Goal: Task Accomplishment & Management: Manage account settings

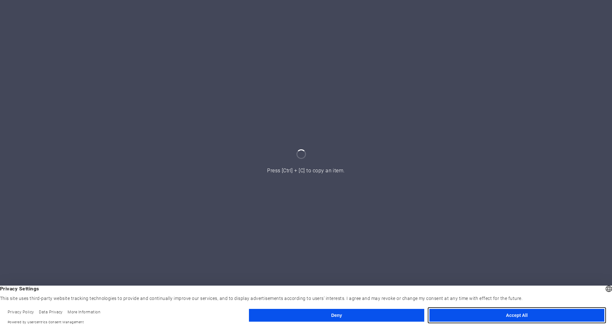
click at [492, 316] on button "Accept All" at bounding box center [516, 315] width 175 height 13
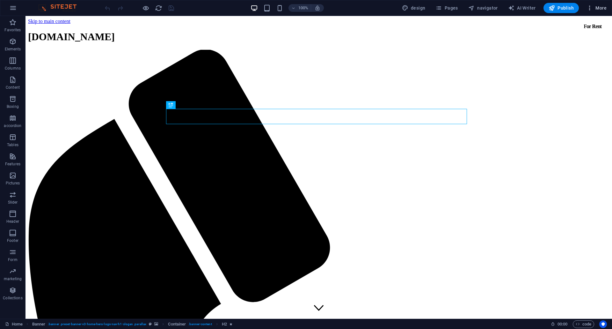
click at [591, 6] on icon "button" at bounding box center [589, 8] width 6 height 6
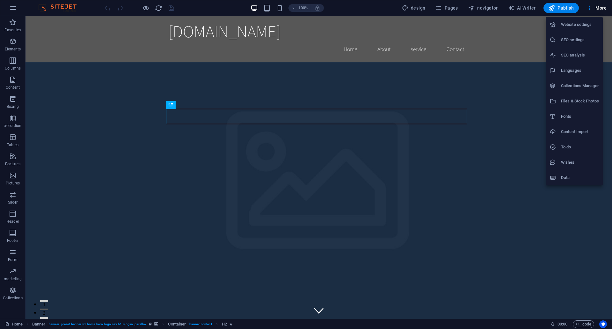
click at [588, 25] on font "Website settings" at bounding box center [576, 24] width 31 height 5
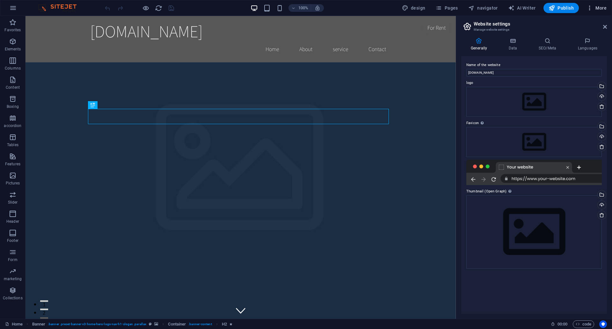
click at [591, 8] on icon "button" at bounding box center [589, 8] width 6 height 6
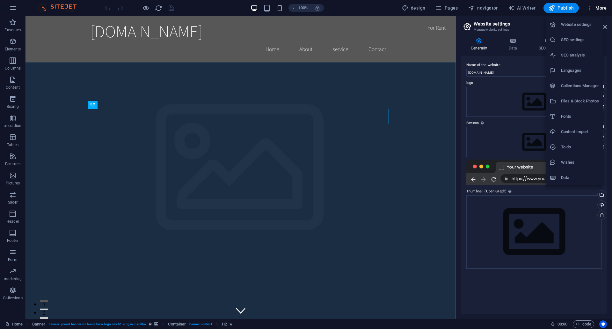
click at [566, 174] on h6 "Data" at bounding box center [580, 178] width 38 height 8
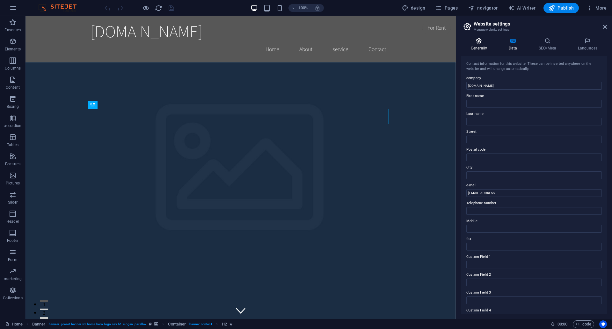
click at [480, 45] on h4 "Generally" at bounding box center [480, 44] width 38 height 13
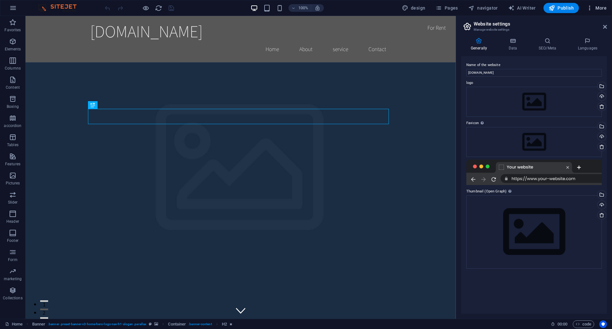
click at [594, 11] on span "More" at bounding box center [596, 8] width 20 height 6
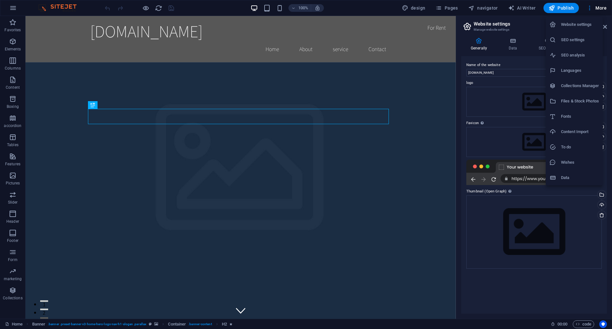
click at [14, 9] on div at bounding box center [306, 164] width 612 height 329
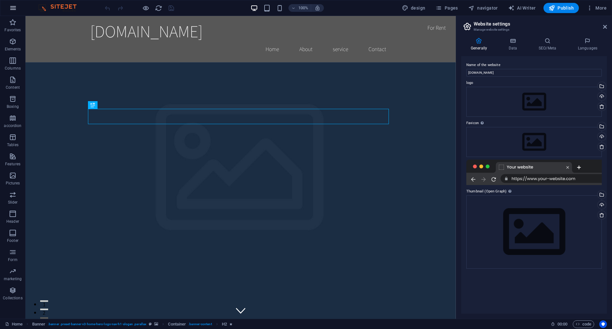
click at [13, 6] on icon "button" at bounding box center [13, 8] width 8 height 8
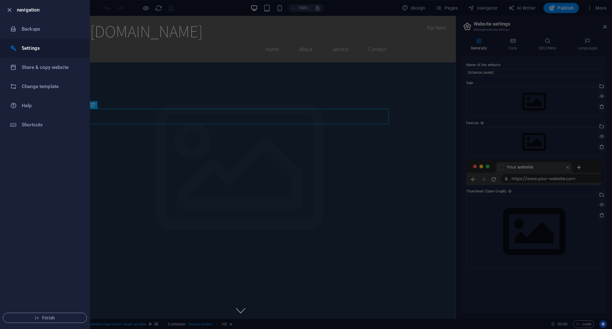
click at [46, 55] on li "Settings" at bounding box center [44, 48] width 89 height 19
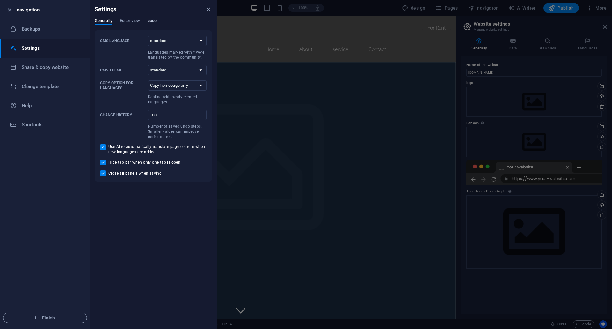
click at [154, 22] on font "code" at bounding box center [152, 20] width 9 height 5
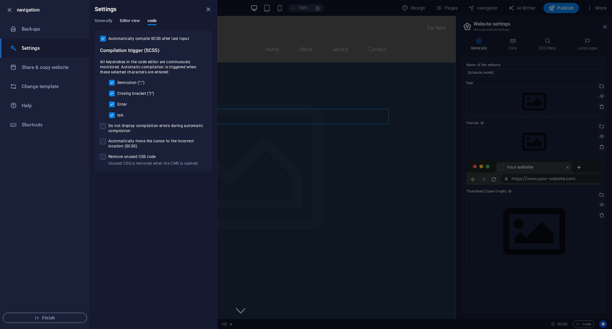
click at [126, 24] on font "Editor view" at bounding box center [130, 21] width 20 height 8
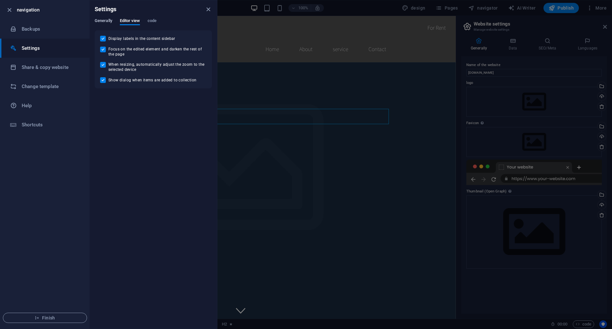
click at [99, 20] on font "Generally" at bounding box center [104, 20] width 18 height 5
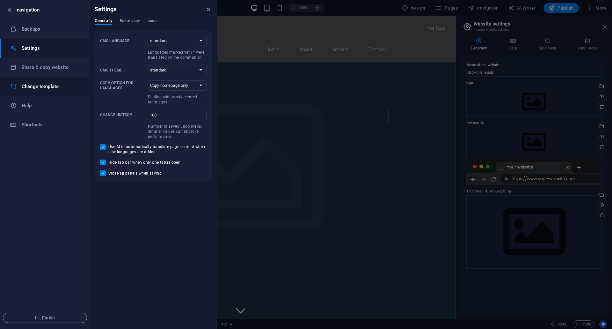
click at [54, 83] on h6 "Change template" at bounding box center [51, 87] width 59 height 8
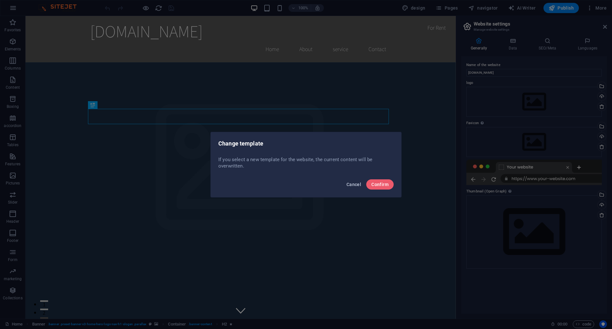
click at [351, 185] on font "Cancel" at bounding box center [353, 184] width 15 height 5
